Goal: Navigation & Orientation: Find specific page/section

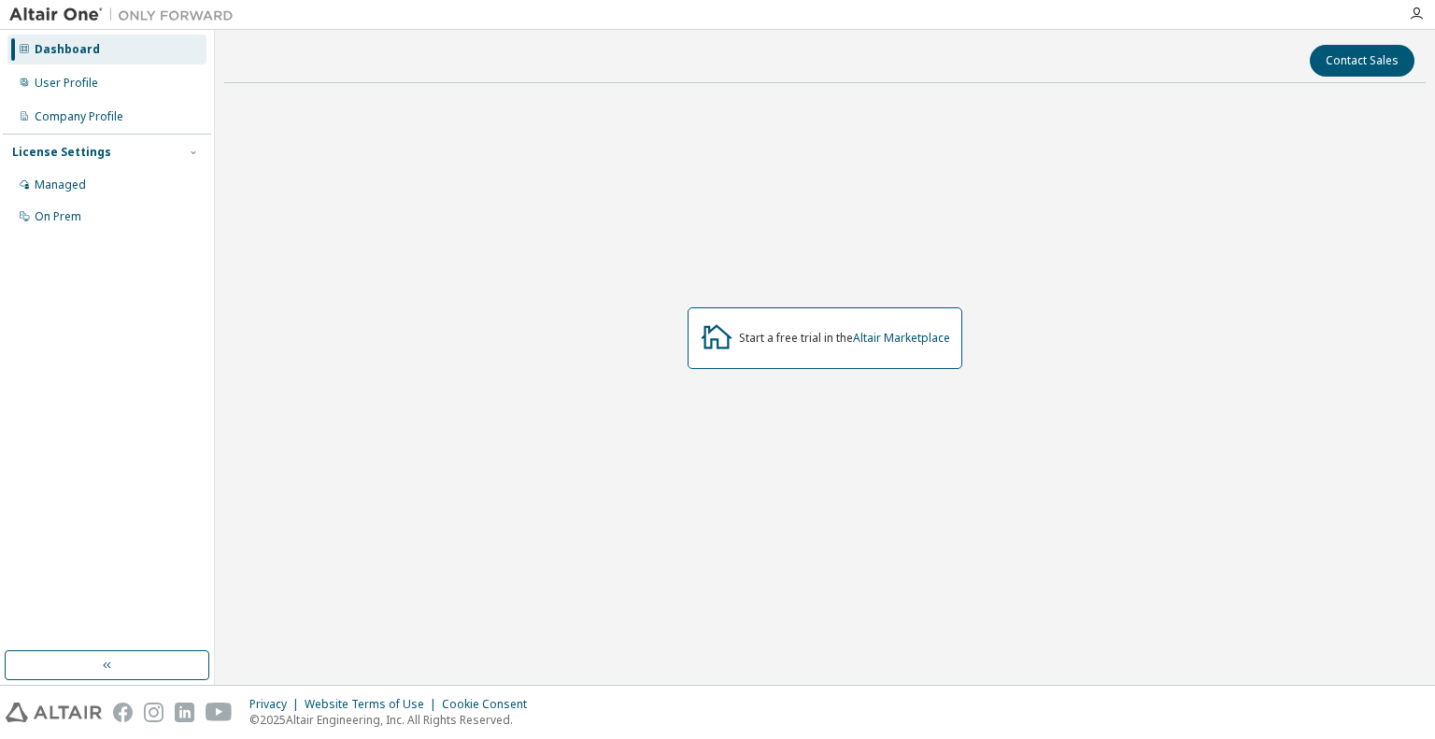
click at [425, 277] on div "Start a free trial in the Altair Marketplace" at bounding box center [825, 338] width 1202 height 480
click at [70, 83] on div "User Profile" at bounding box center [67, 83] width 64 height 15
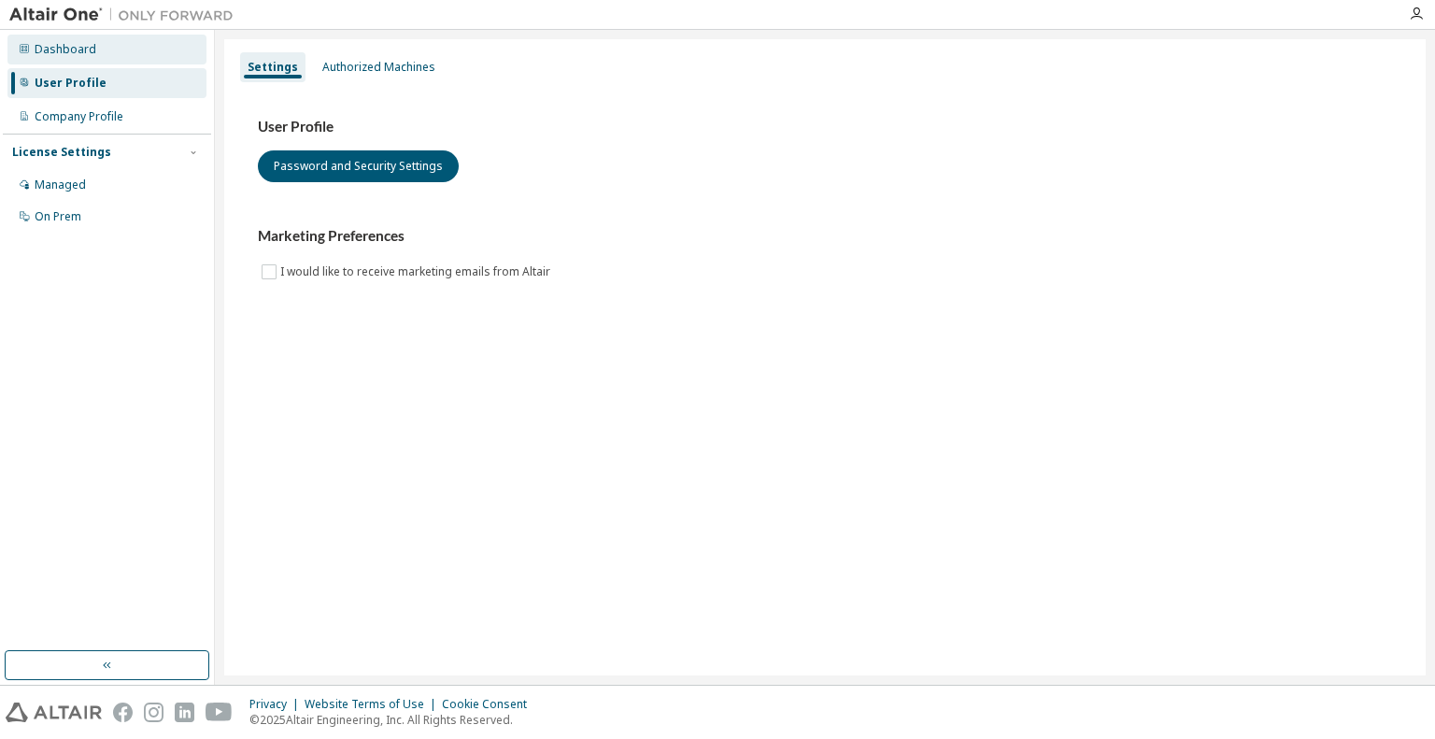
click at [63, 52] on div "Dashboard" at bounding box center [66, 49] width 62 height 15
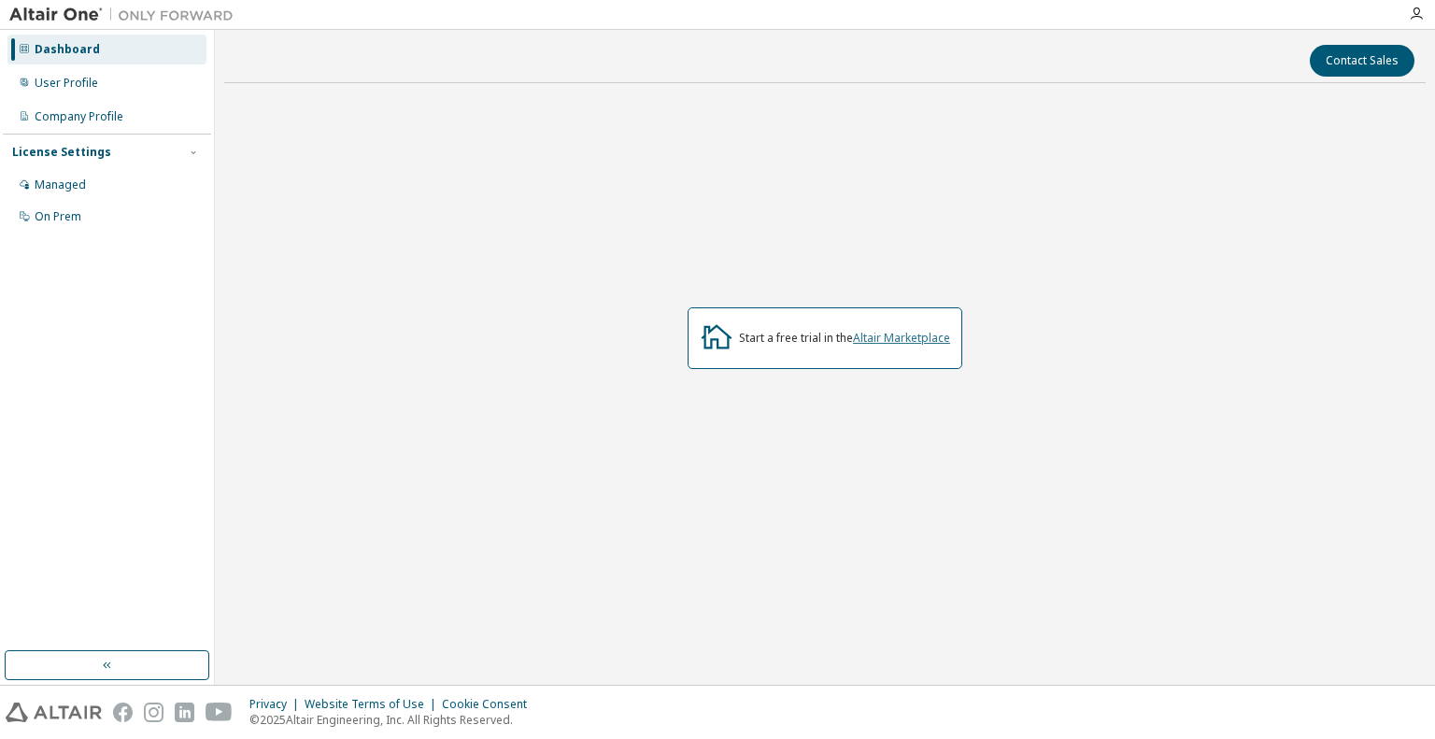
click at [934, 339] on link "Altair Marketplace" at bounding box center [901, 338] width 97 height 16
